Goal: Navigation & Orientation: Find specific page/section

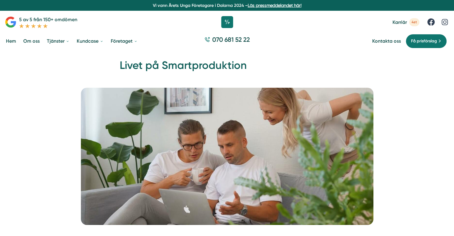
click at [192, 63] on h1 "Livet på Smartproduktion" at bounding box center [227, 67] width 215 height 19
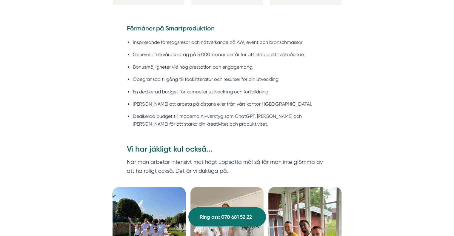
scroll to position [567, 0]
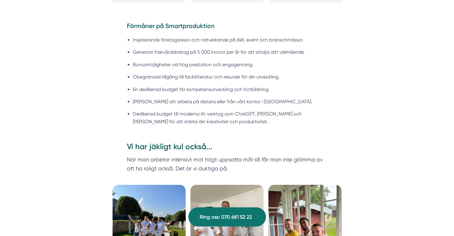
click at [301, 66] on li "Bonusmöjligheter vid hög prestation och engagemang." at bounding box center [230, 64] width 195 height 7
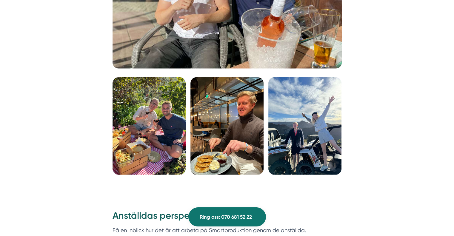
scroll to position [1403, 0]
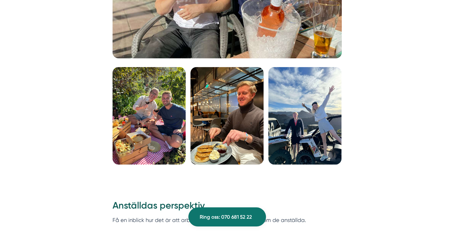
click at [150, 98] on img at bounding box center [149, 116] width 73 height 98
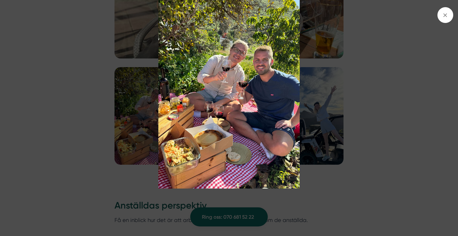
click at [357, 66] on img at bounding box center [229, 94] width 344 height 189
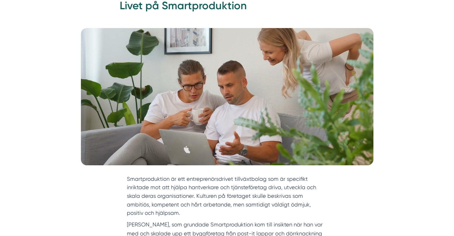
scroll to position [0, 0]
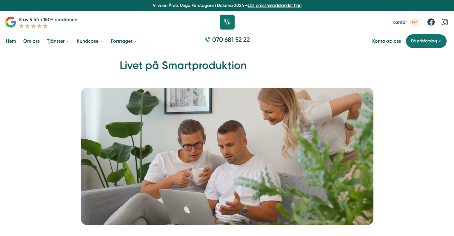
click at [226, 19] on icon at bounding box center [227, 22] width 15 height 15
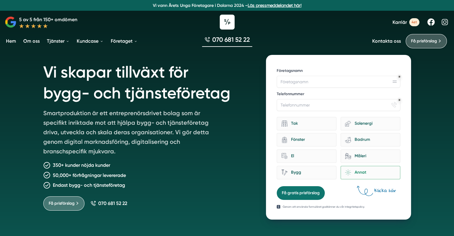
click at [223, 20] on icon at bounding box center [227, 22] width 15 height 15
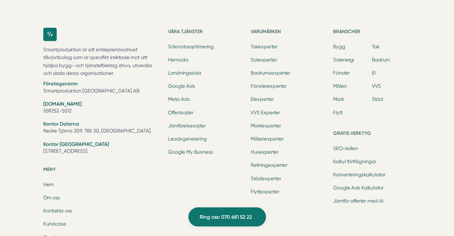
scroll to position [1830, 0]
